Goal: Check status

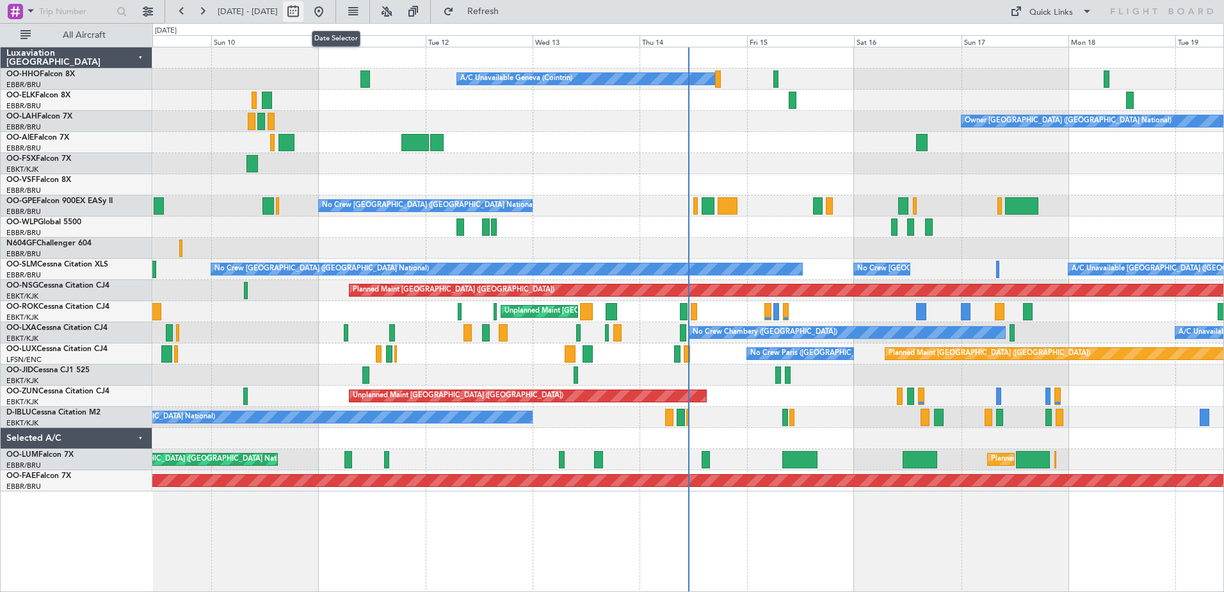
click at [304, 5] on button at bounding box center [293, 11] width 20 height 20
select select "8"
select select "2025"
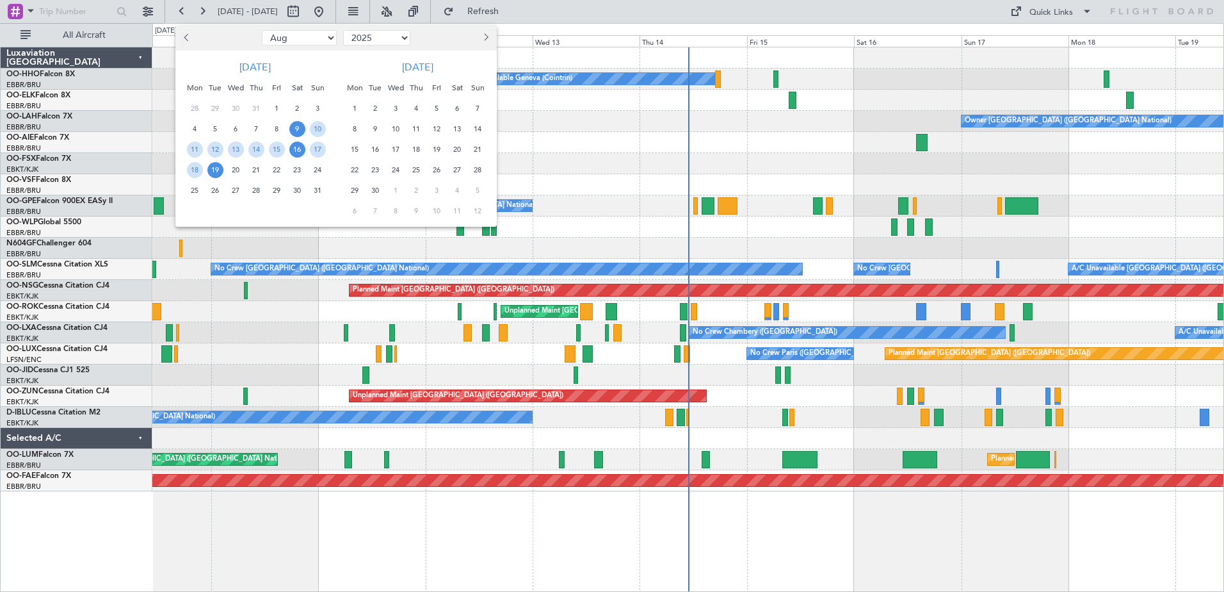
click at [298, 147] on span "16" at bounding box center [297, 150] width 16 height 16
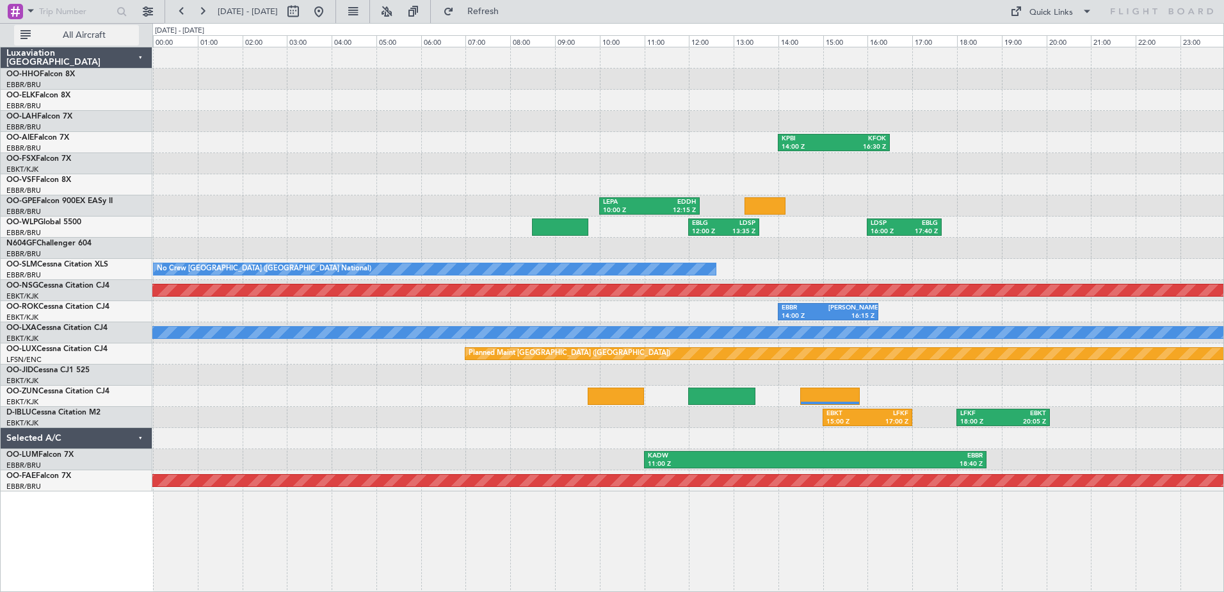
click at [86, 31] on span "All Aircraft" at bounding box center [84, 35] width 102 height 9
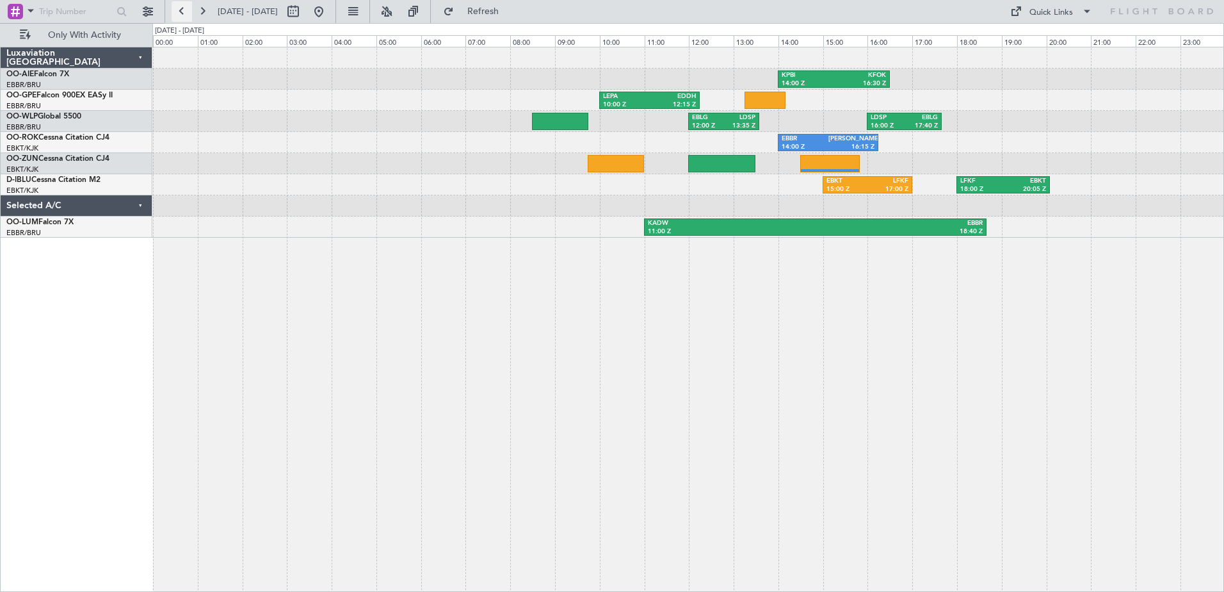
click at [180, 10] on button at bounding box center [182, 11] width 20 height 20
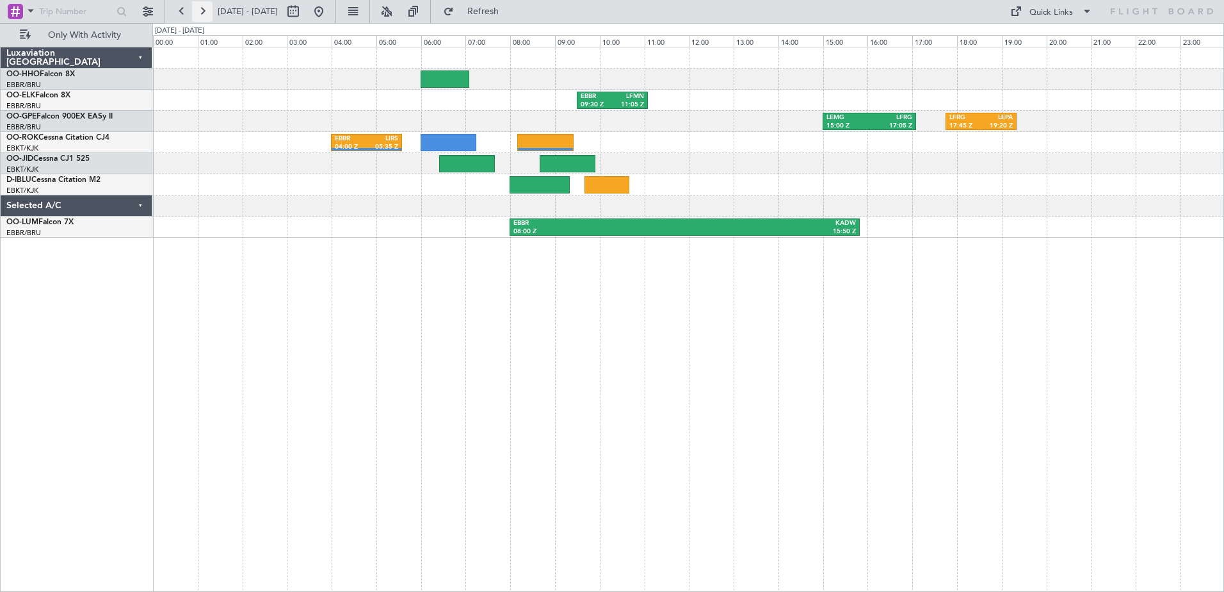
click at [206, 12] on button at bounding box center [202, 11] width 20 height 20
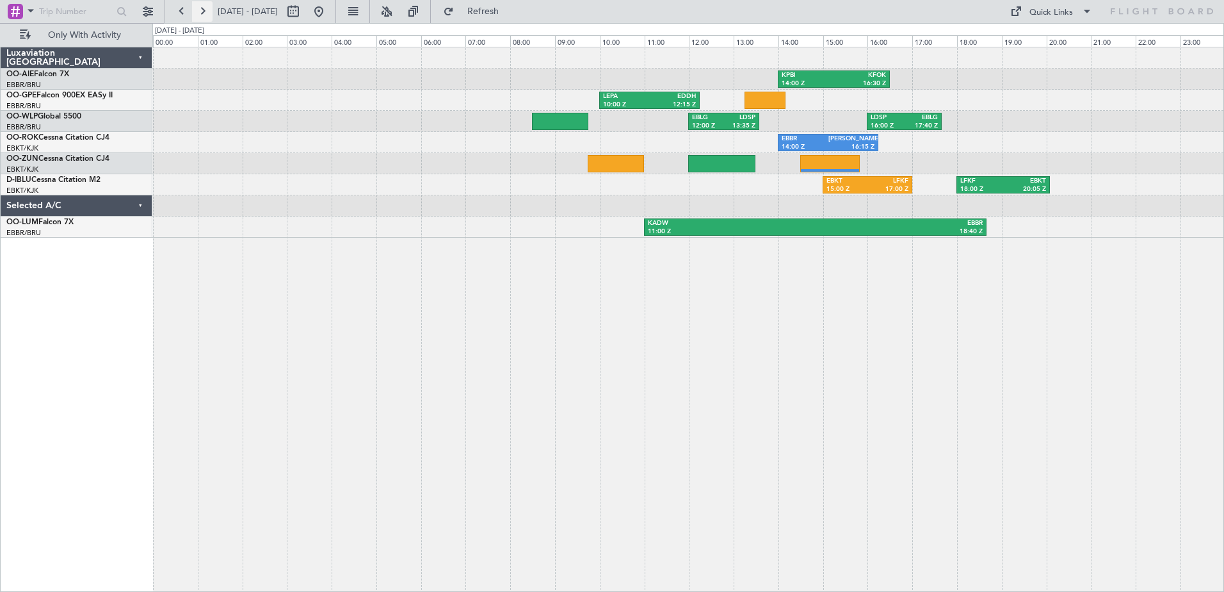
click at [206, 12] on button at bounding box center [202, 11] width 20 height 20
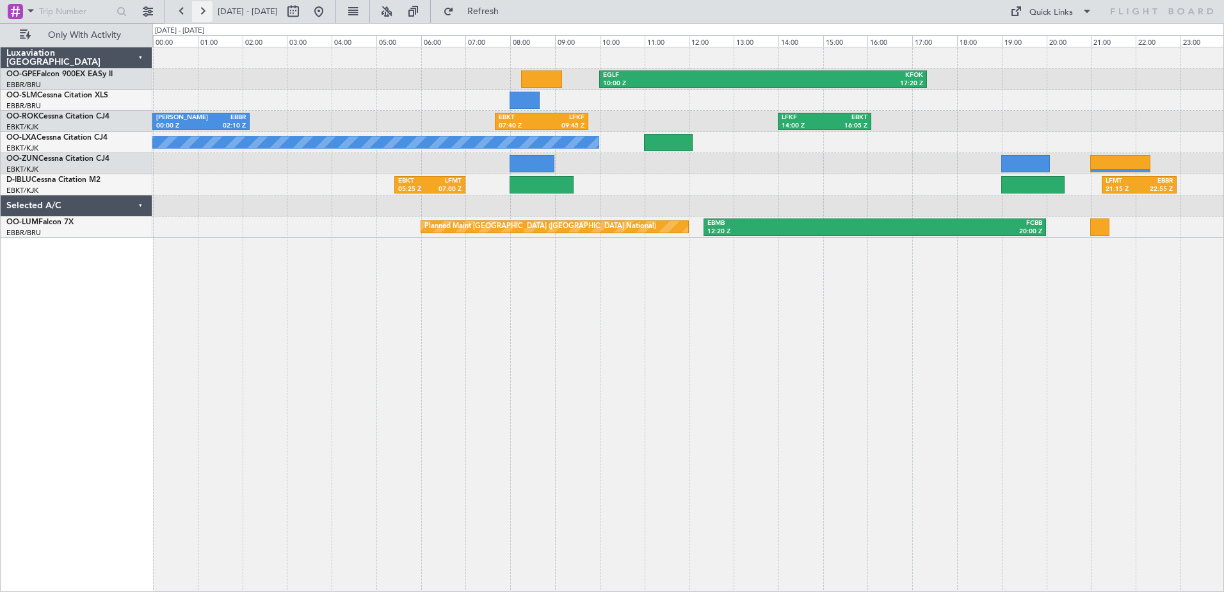
click at [206, 12] on button at bounding box center [202, 11] width 20 height 20
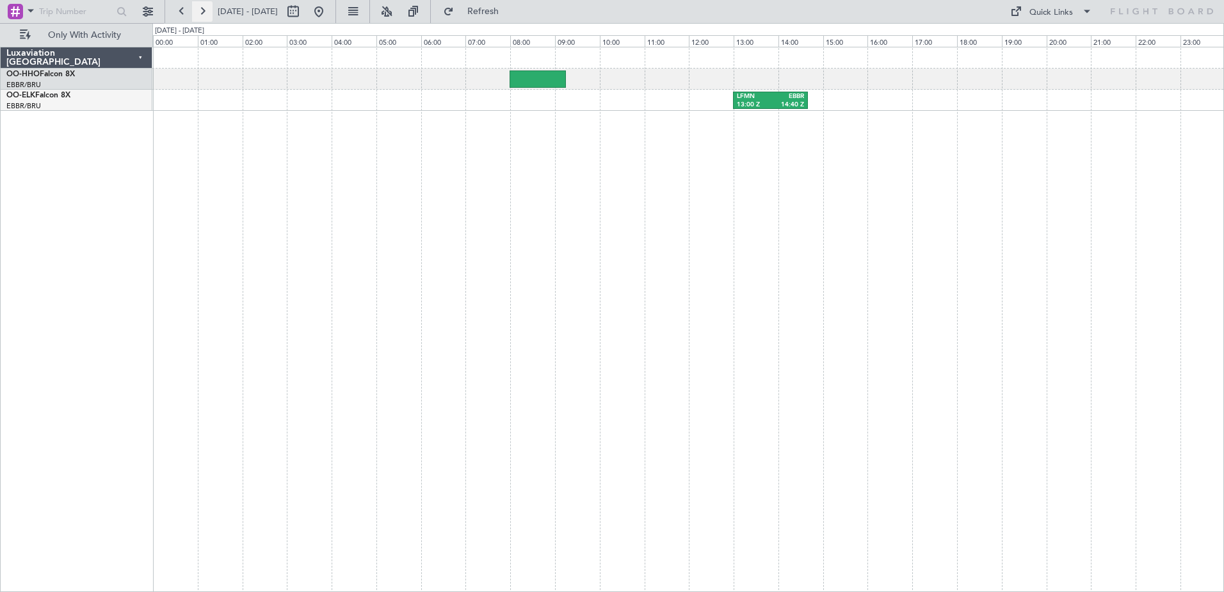
click at [205, 10] on button at bounding box center [202, 11] width 20 height 20
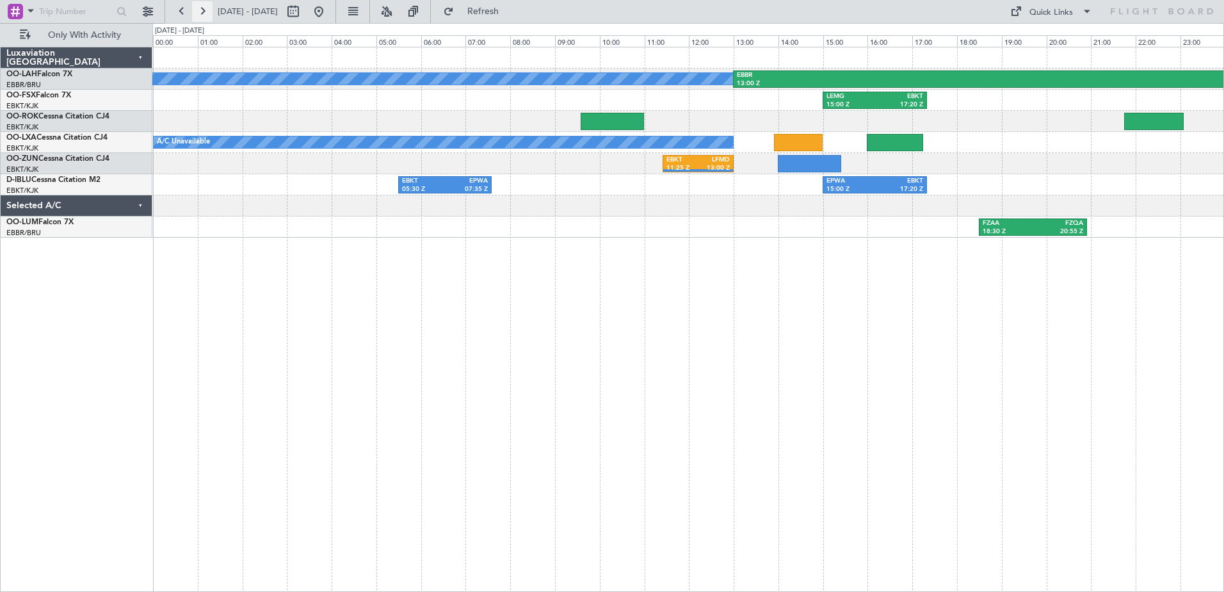
click at [202, 9] on button at bounding box center [202, 11] width 20 height 20
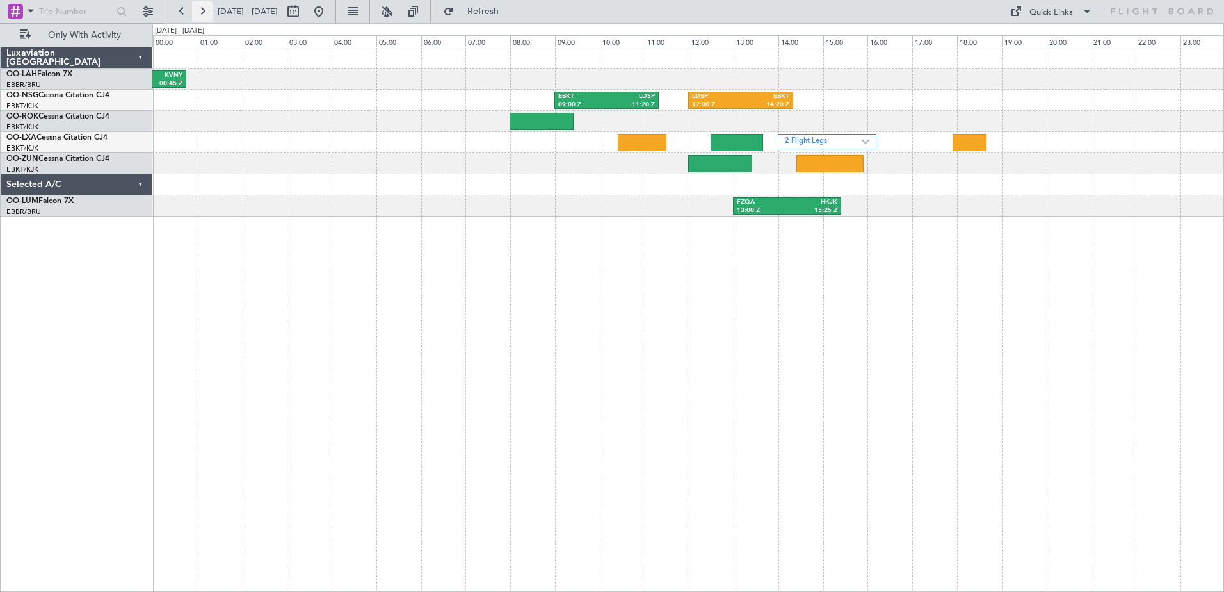
click at [207, 10] on button at bounding box center [202, 11] width 20 height 20
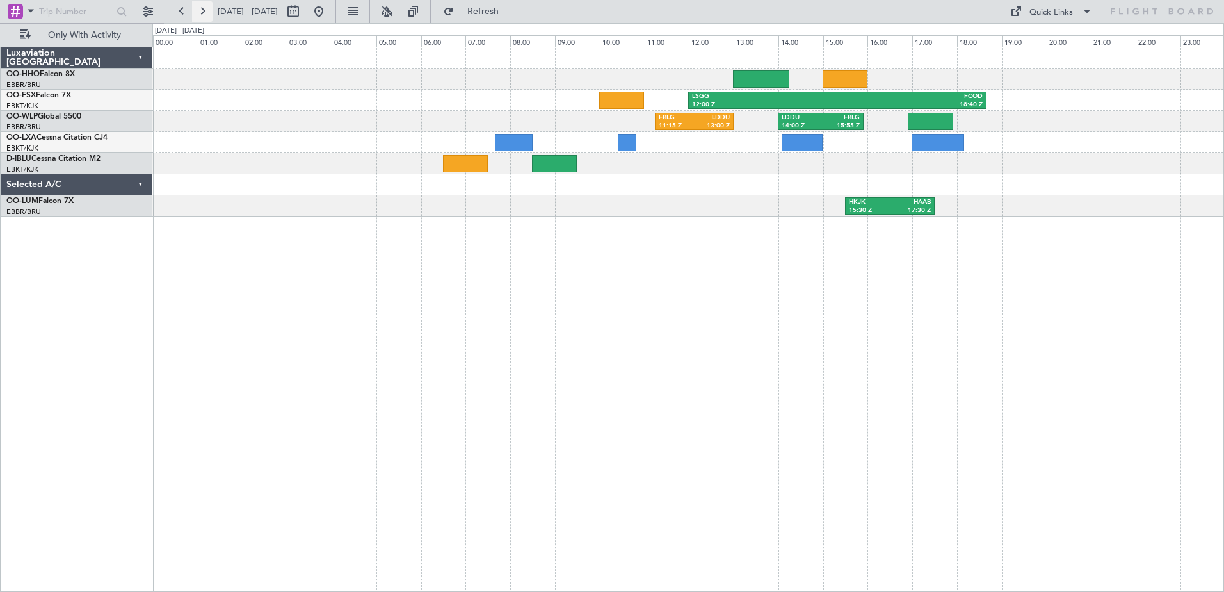
click at [206, 13] on button at bounding box center [202, 11] width 20 height 20
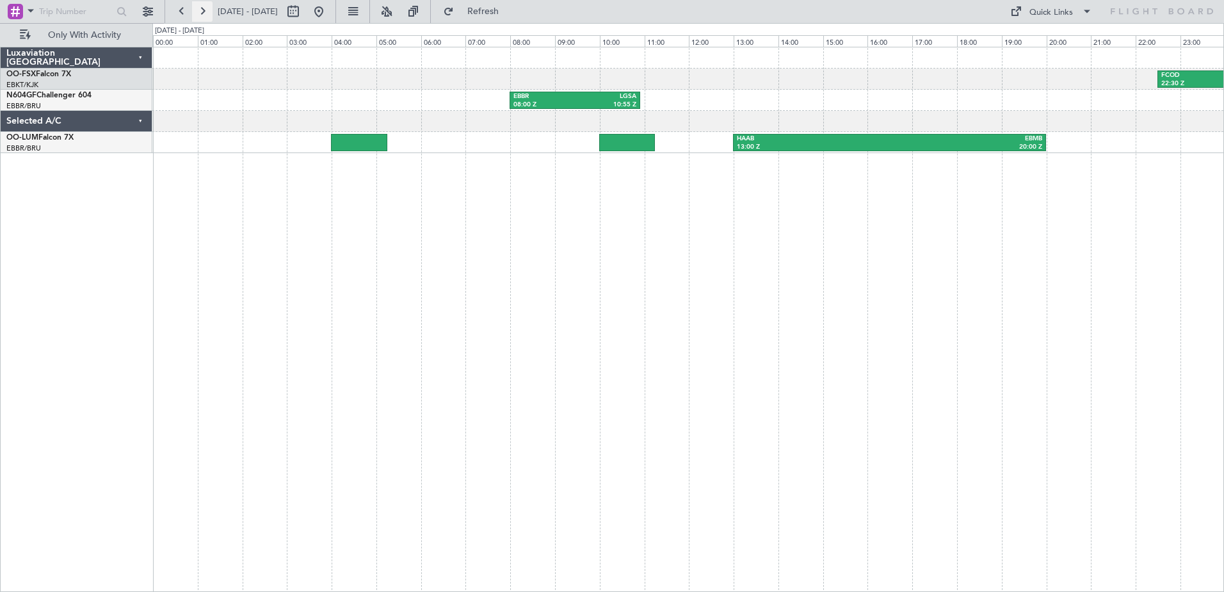
click at [207, 9] on button at bounding box center [202, 11] width 20 height 20
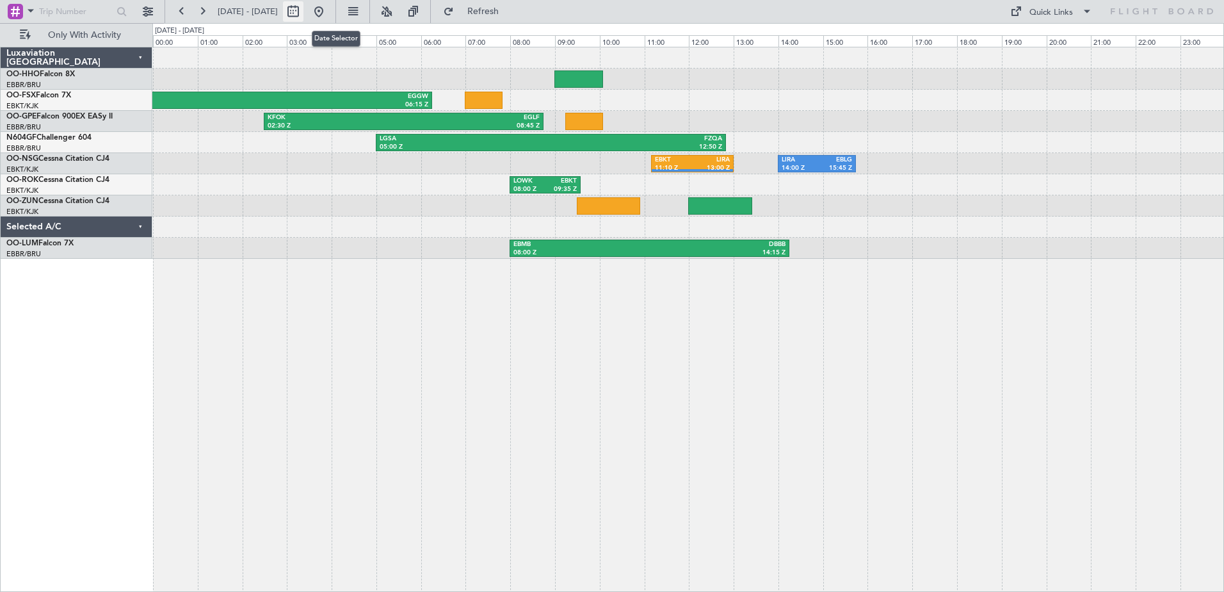
click at [304, 15] on button at bounding box center [293, 11] width 20 height 20
select select "8"
select select "2025"
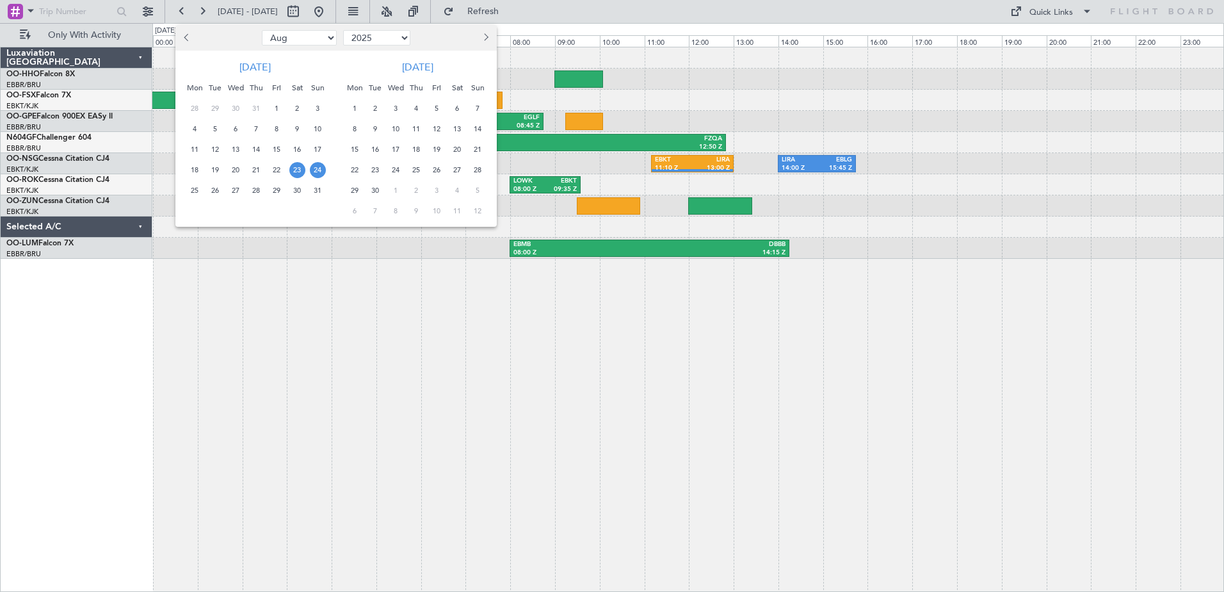
click at [317, 169] on span "24" at bounding box center [318, 170] width 16 height 16
click at [316, 169] on span "24" at bounding box center [318, 170] width 16 height 16
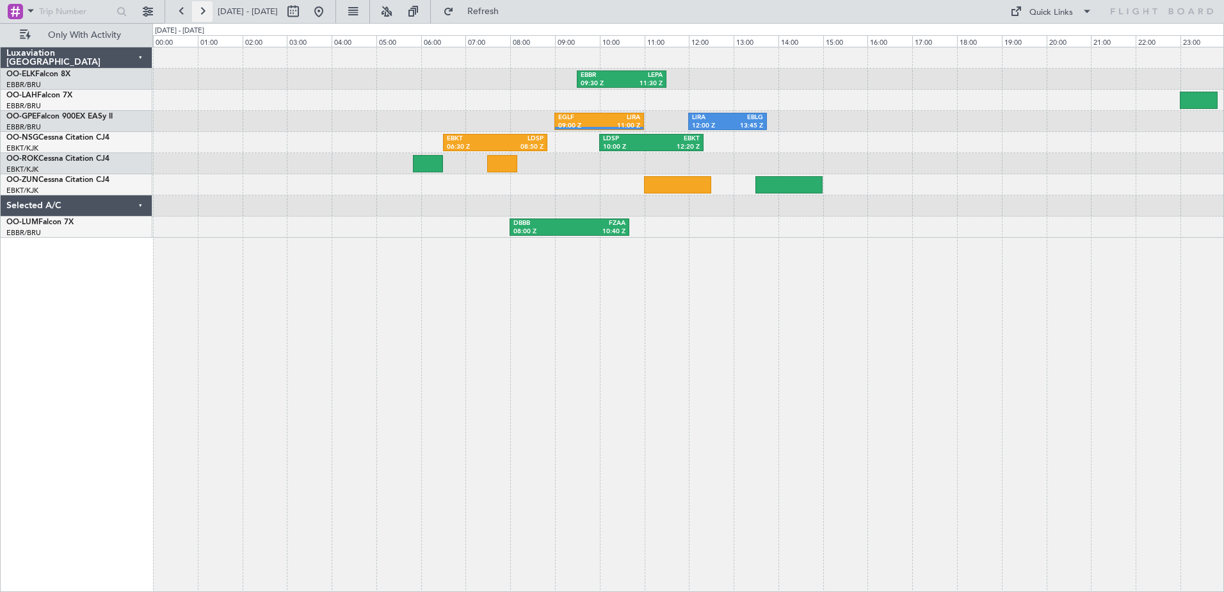
click at [204, 12] on button at bounding box center [202, 11] width 20 height 20
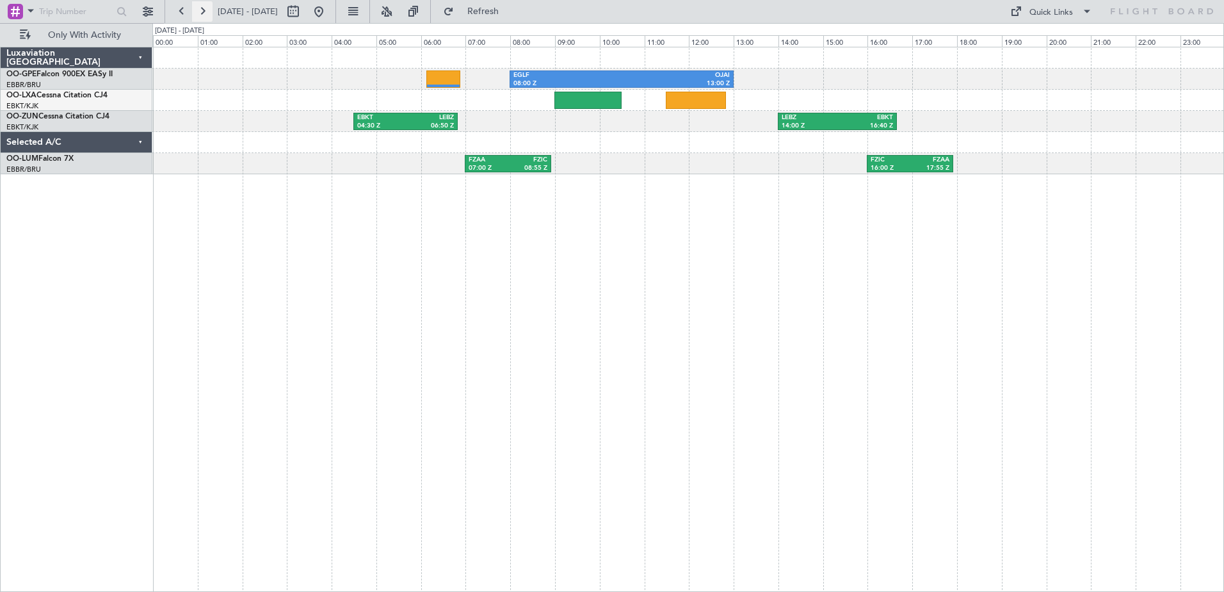
click at [202, 8] on button at bounding box center [202, 11] width 20 height 20
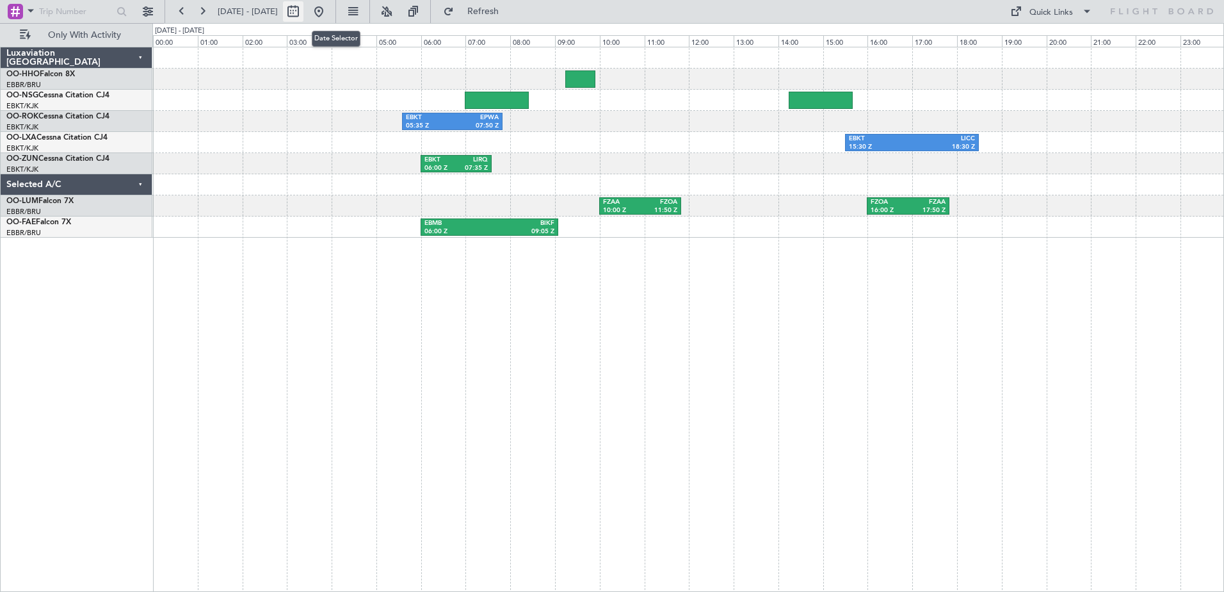
click at [304, 11] on button at bounding box center [293, 11] width 20 height 20
select select "8"
select select "2025"
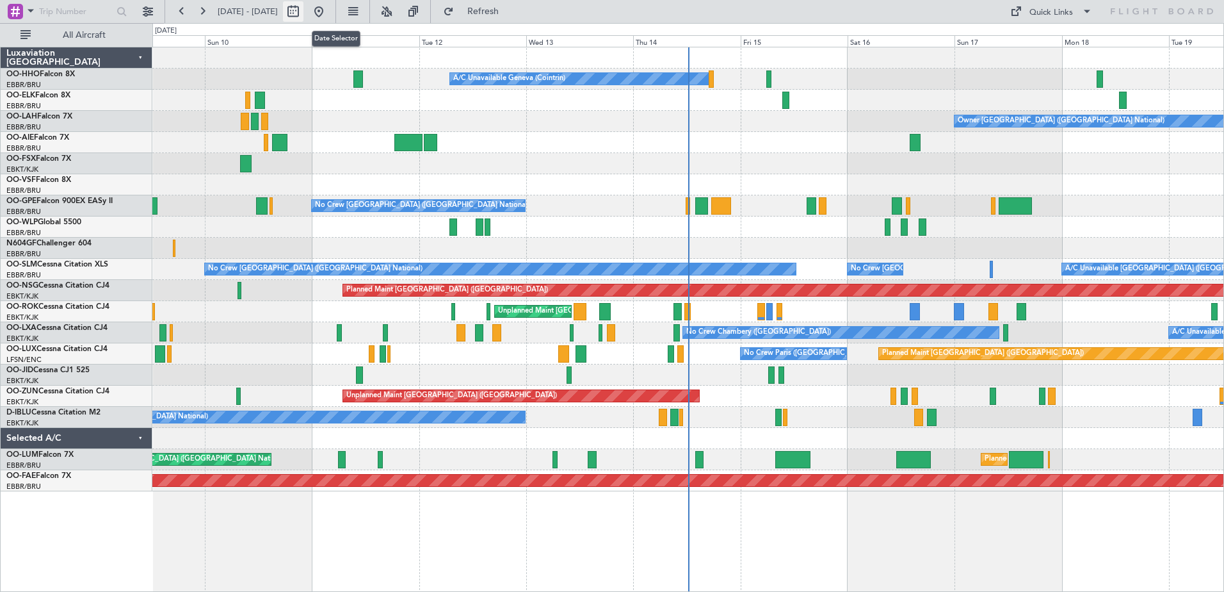
click at [304, 13] on button at bounding box center [293, 11] width 20 height 20
select select "8"
select select "2025"
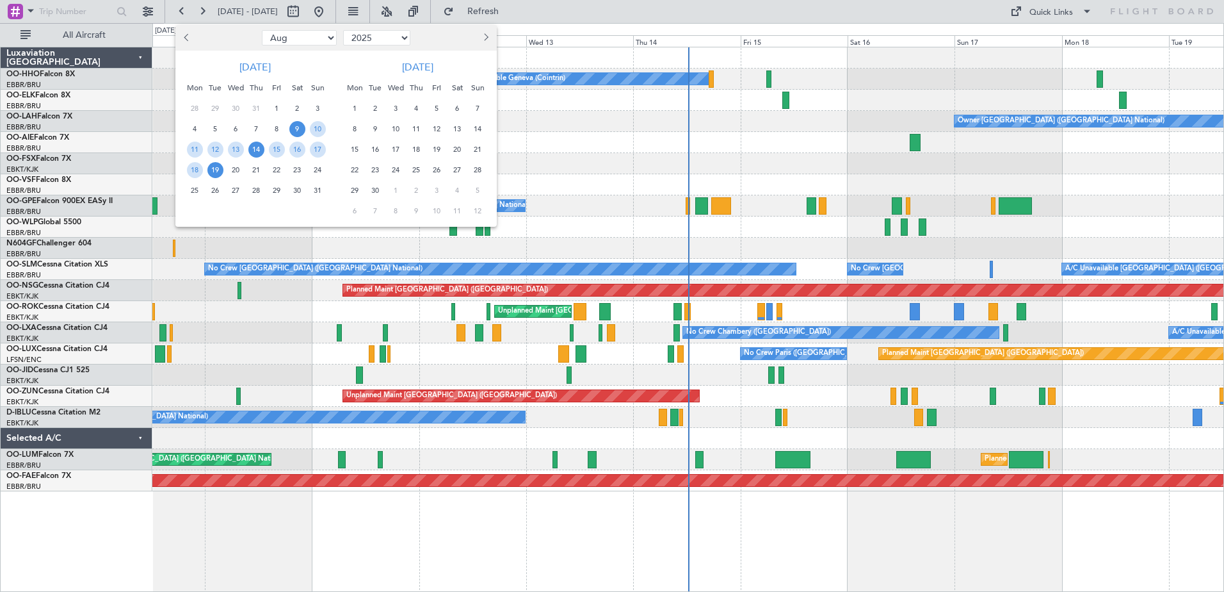
click at [258, 152] on span "14" at bounding box center [256, 150] width 16 height 16
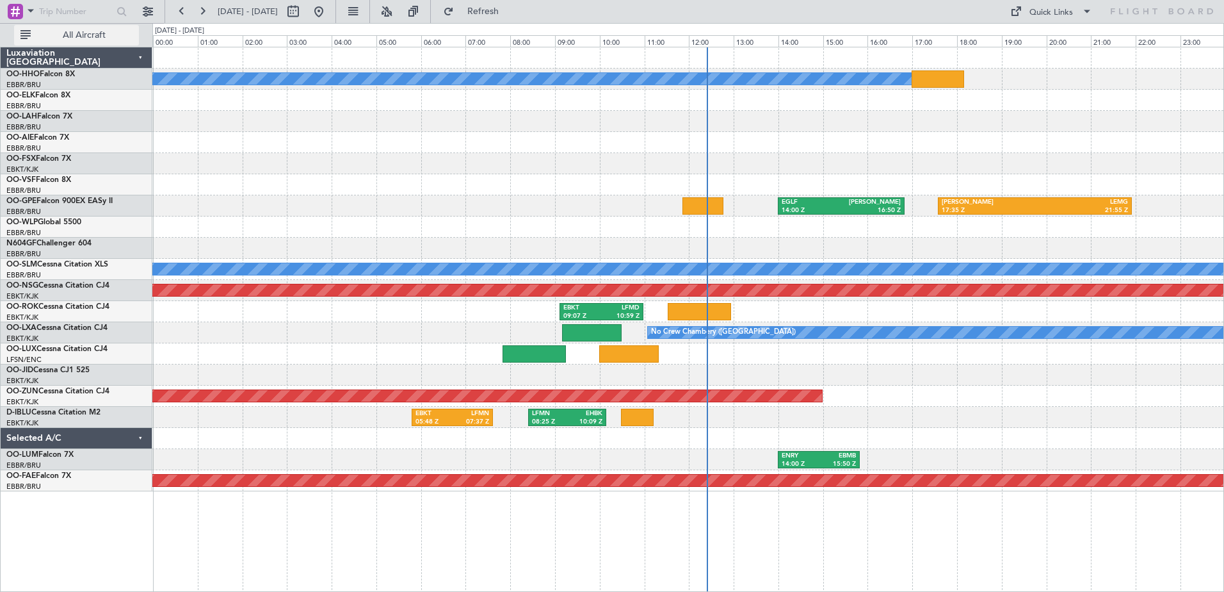
click at [113, 31] on span "All Aircraft" at bounding box center [84, 35] width 102 height 9
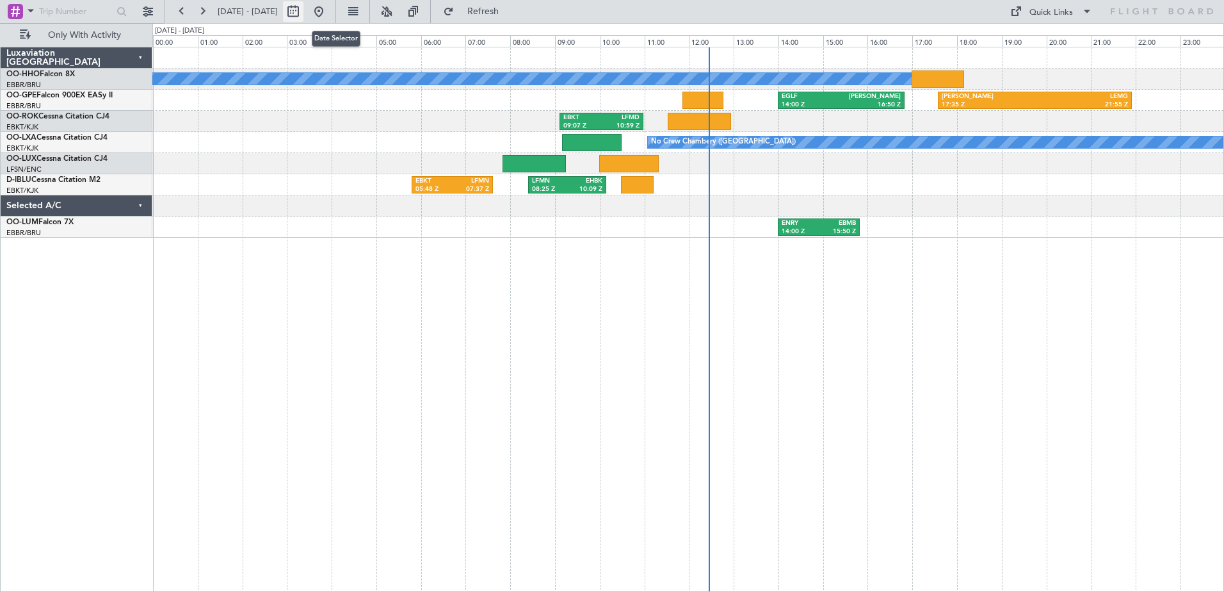
click at [304, 12] on button at bounding box center [293, 11] width 20 height 20
select select "8"
select select "2025"
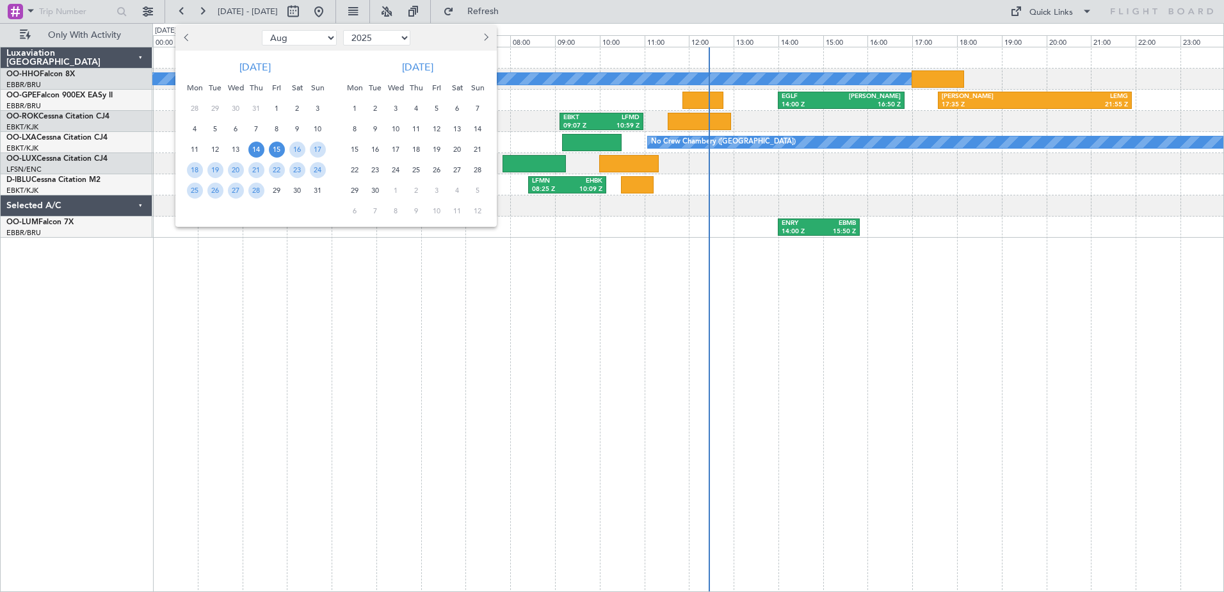
click at [279, 150] on span "15" at bounding box center [277, 150] width 16 height 16
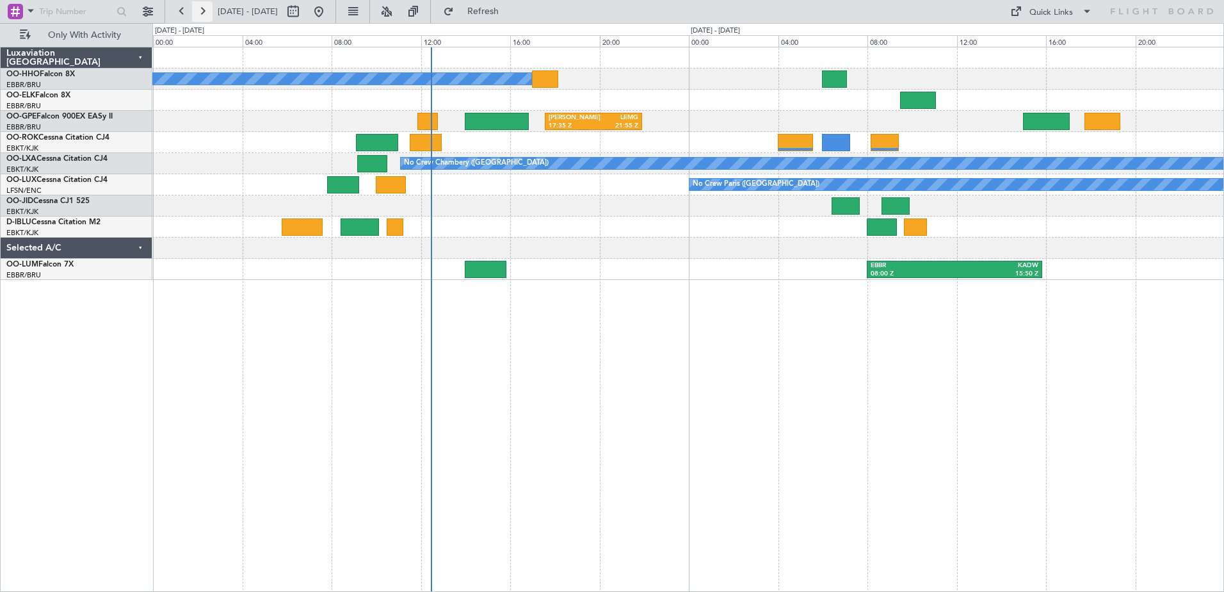
click at [206, 12] on button at bounding box center [202, 11] width 20 height 20
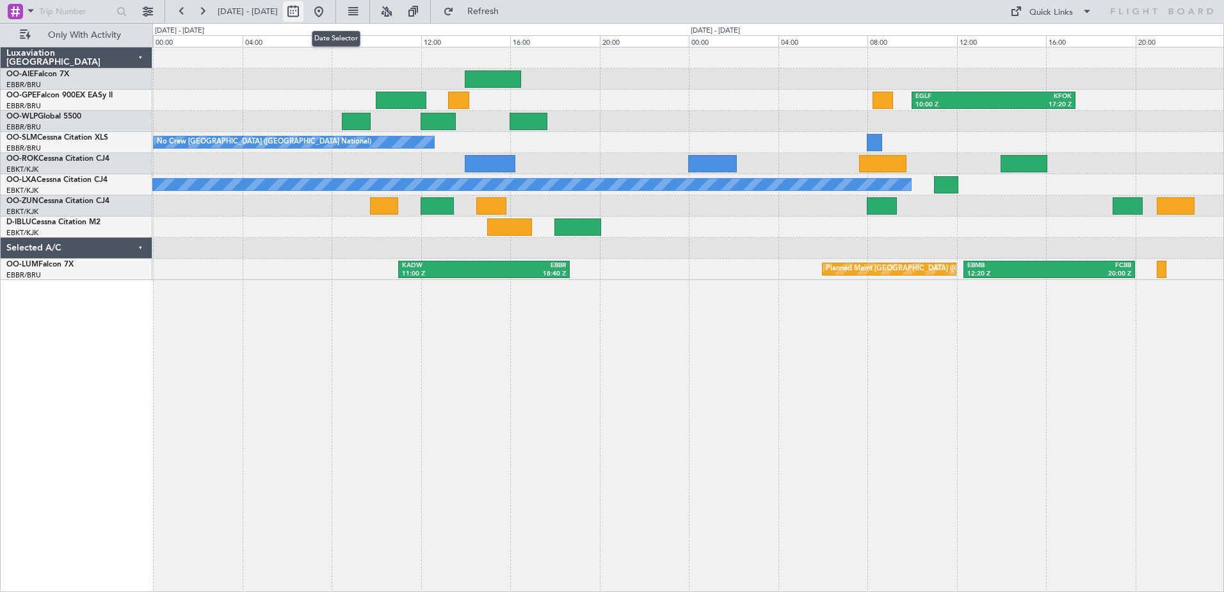
click at [304, 14] on button at bounding box center [293, 11] width 20 height 20
select select "8"
select select "2025"
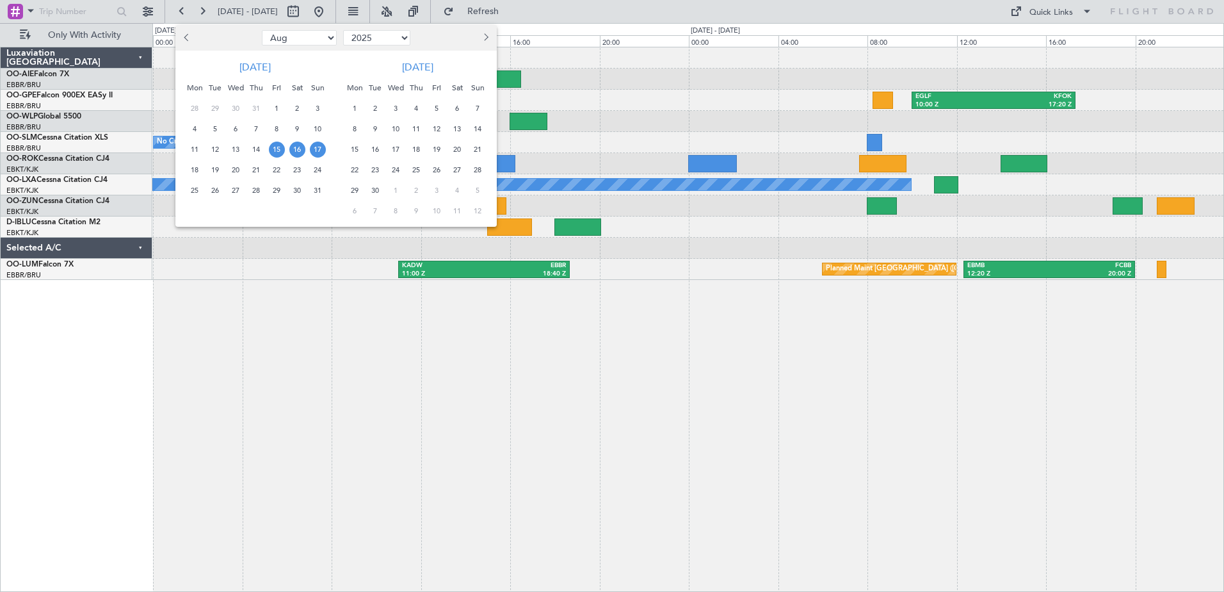
click at [278, 152] on span "15" at bounding box center [277, 150] width 16 height 16
click at [277, 152] on span "15" at bounding box center [277, 150] width 16 height 16
